Goal: Transaction & Acquisition: Purchase product/service

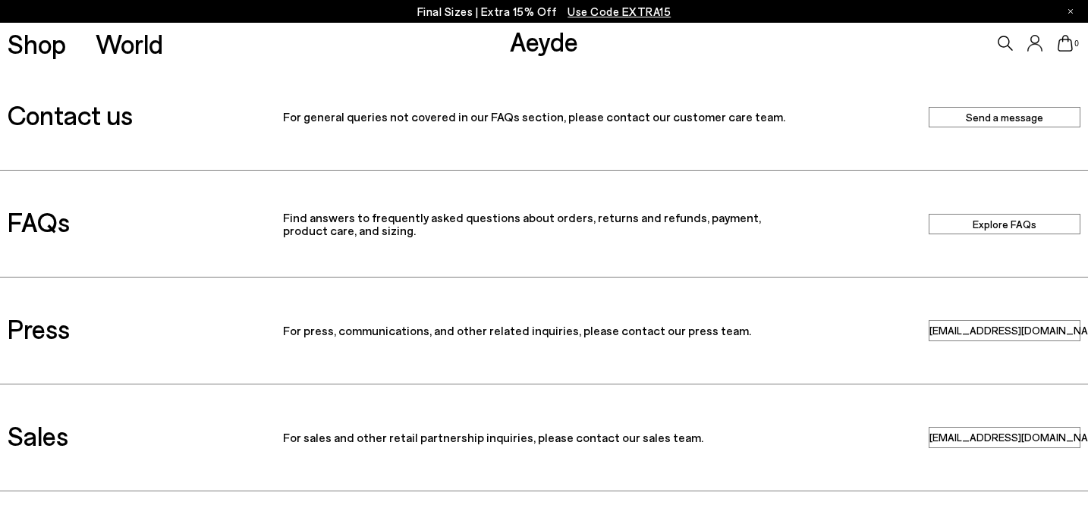
click at [1005, 43] on icon at bounding box center [1005, 43] width 15 height 15
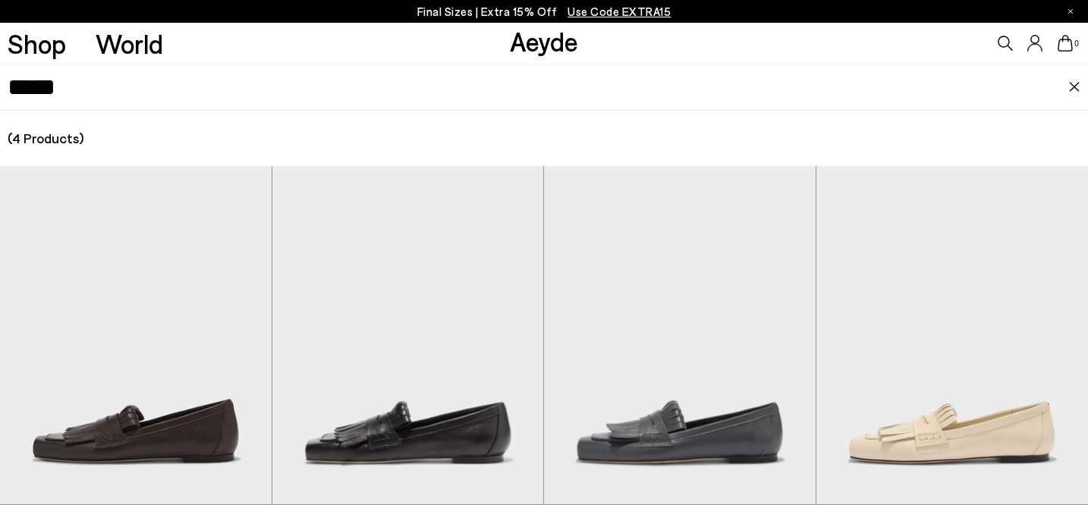
click at [1003, 46] on icon at bounding box center [1005, 43] width 15 height 15
click at [999, 46] on icon at bounding box center [1005, 43] width 15 height 15
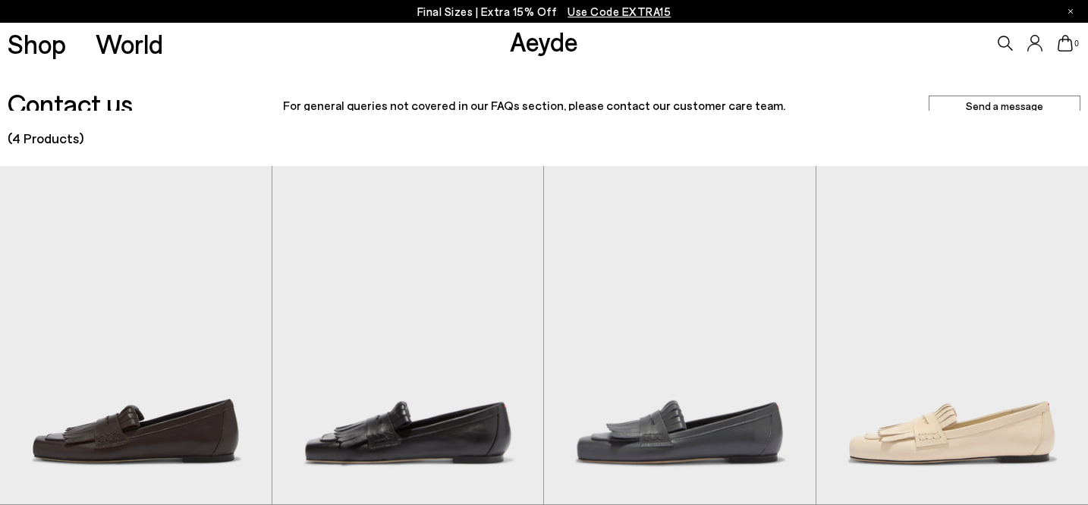
click at [1004, 42] on icon at bounding box center [1005, 43] width 15 height 15
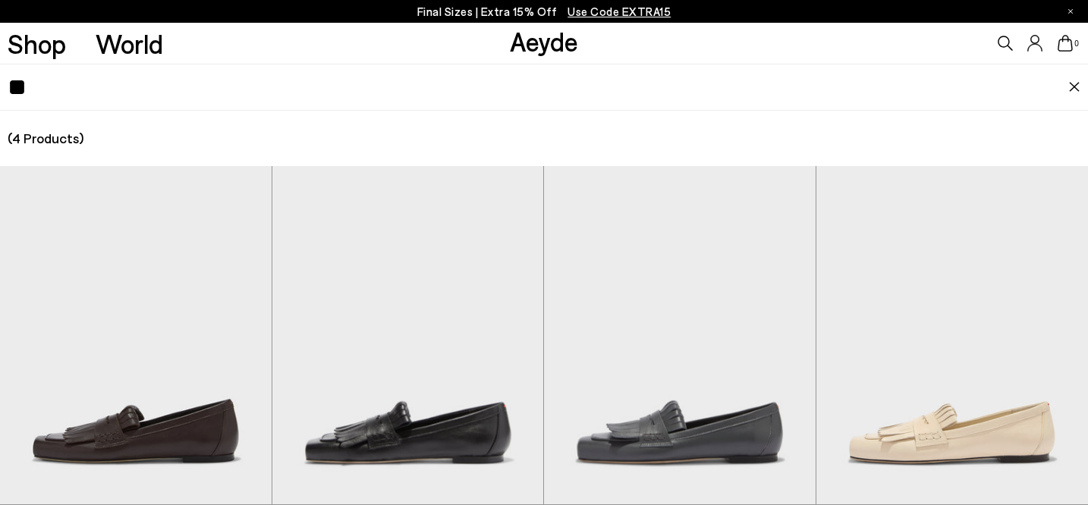
type input "*"
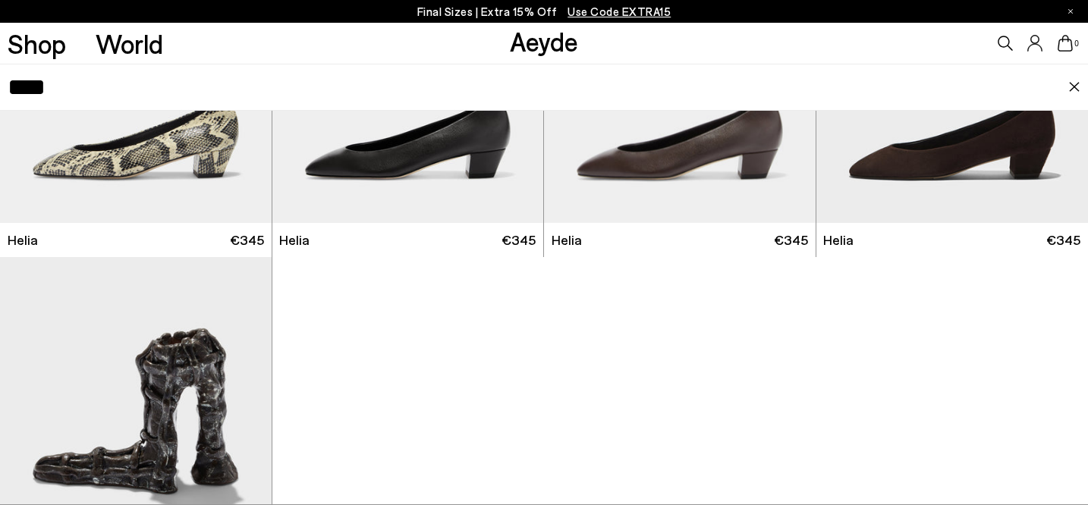
scroll to position [339, 0]
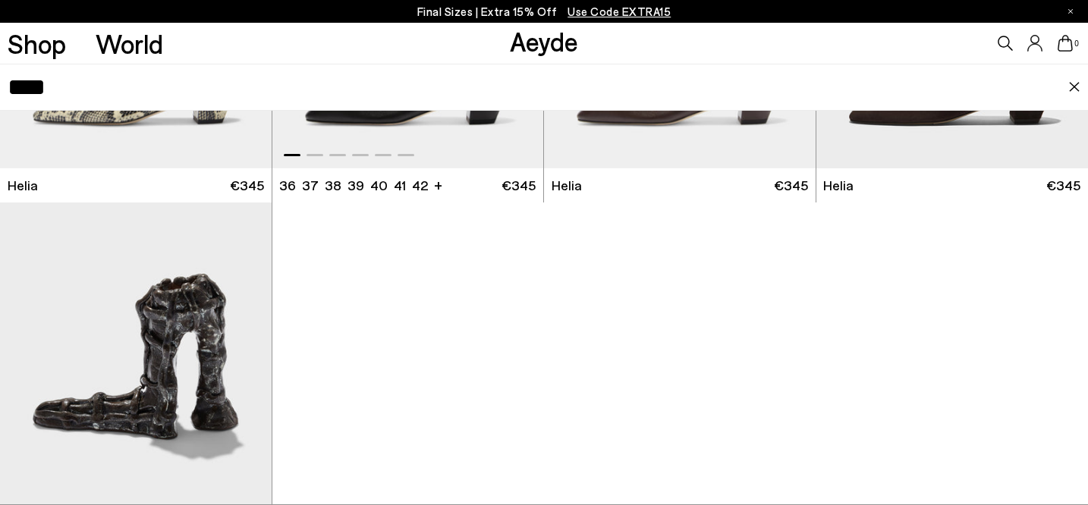
type input "****"
